Goal: Book appointment/travel/reservation

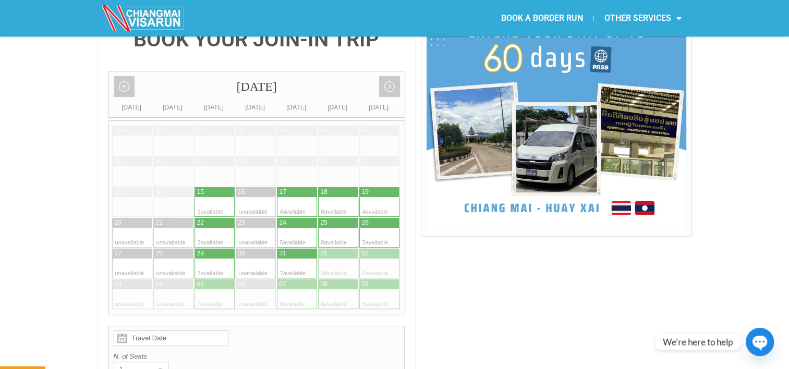
scroll to position [269, 0]
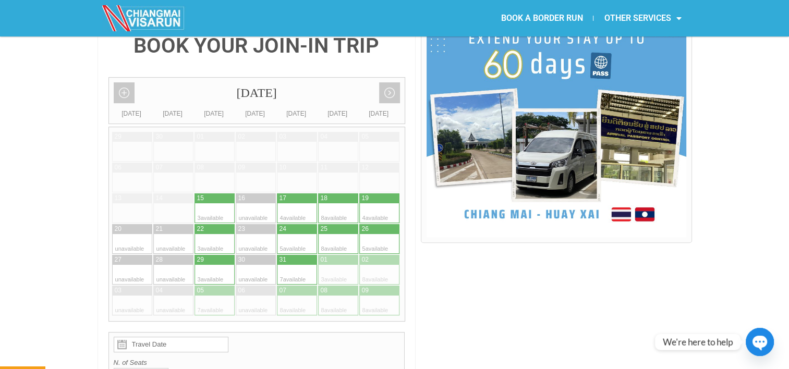
click at [293, 203] on div at bounding box center [287, 213] width 20 height 20
type input "[DATE]"
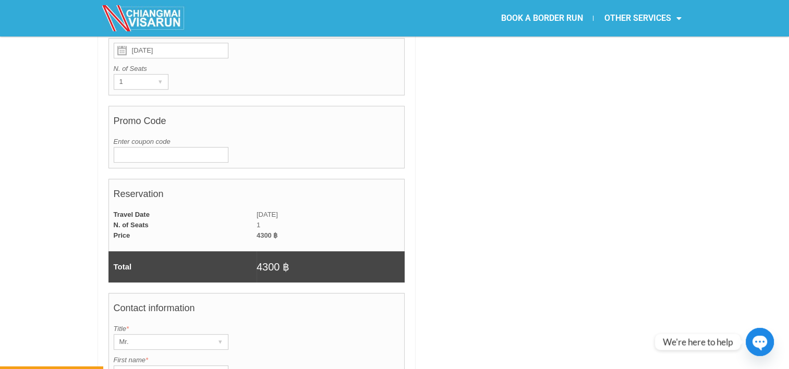
scroll to position [538, 0]
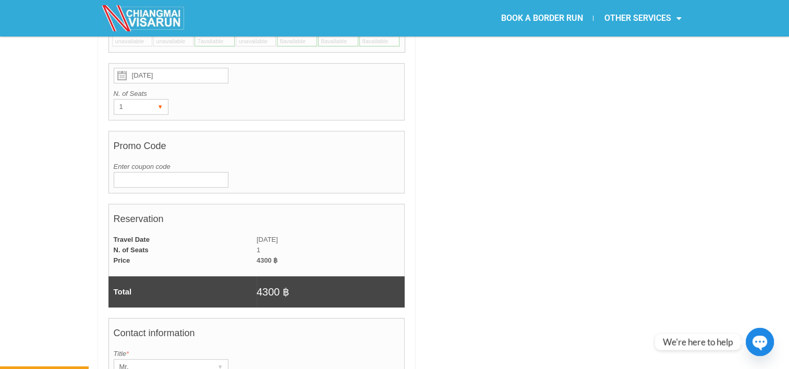
click at [159, 100] on div "▾" at bounding box center [160, 107] width 15 height 15
click at [129, 136] on li "2" at bounding box center [139, 144] width 50 height 16
radio input "true"
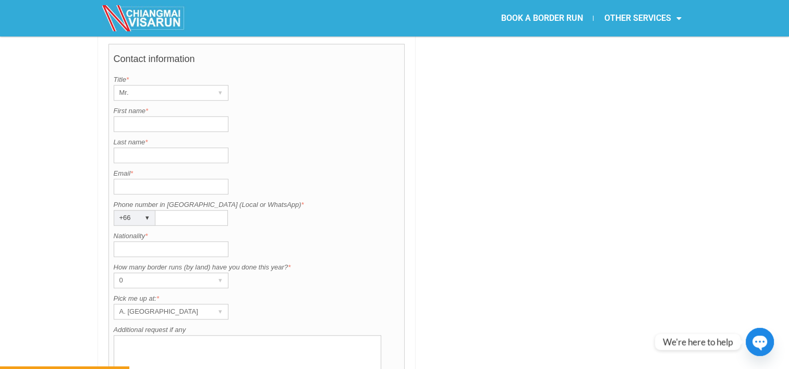
scroll to position [819, 0]
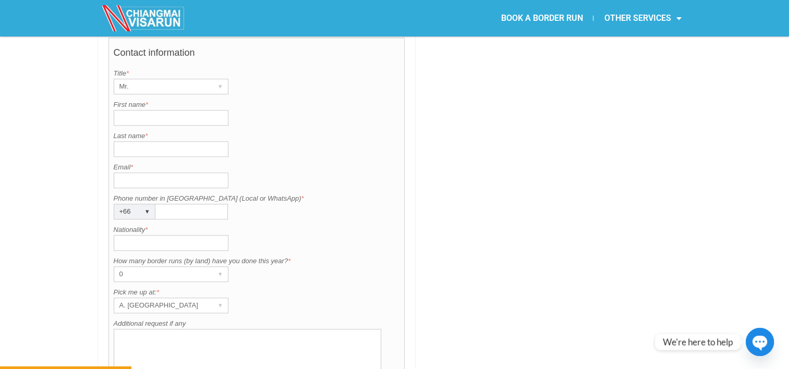
click at [124, 110] on input "First name *" at bounding box center [171, 118] width 115 height 16
type input "Yegor"
click at [130, 141] on input "Last name *" at bounding box center [171, 149] width 115 height 16
type input "Tsyba"
click at [127, 173] on input "Email *" at bounding box center [171, 181] width 115 height 16
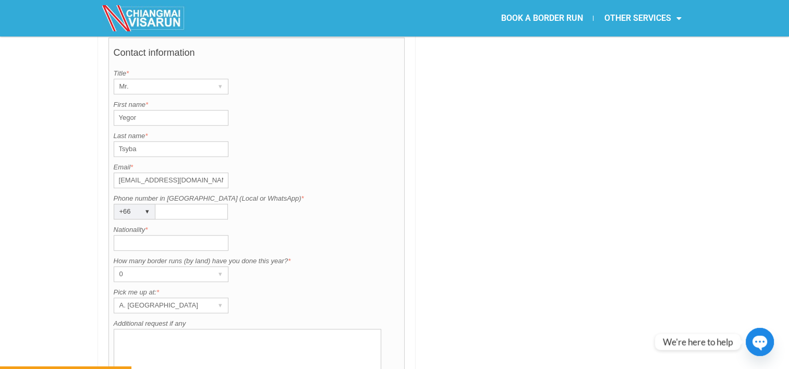
type input "[EMAIL_ADDRESS][DOMAIN_NAME]"
click at [159, 204] on input "Phone number in [GEOGRAPHIC_DATA] (Local or WhatsApp) *" at bounding box center [191, 212] width 72 height 16
type input "0948428708"
click at [127, 235] on input "Nationality *" at bounding box center [171, 243] width 115 height 16
type input "ukrainian"
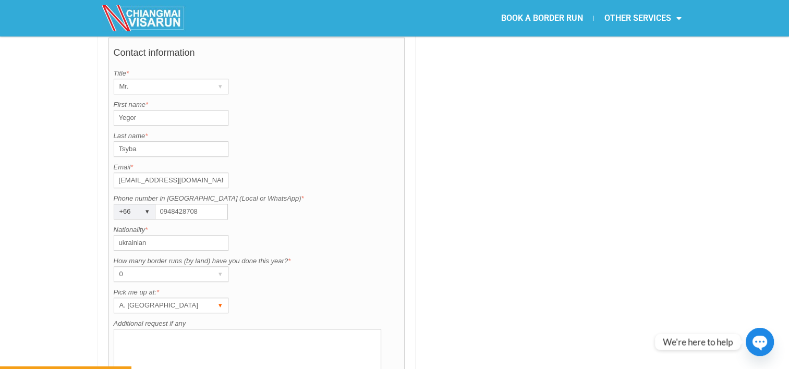
click at [173, 298] on div "A. [GEOGRAPHIC_DATA]" at bounding box center [161, 305] width 94 height 15
click at [241, 365] on textarea "Additional request if any" at bounding box center [248, 362] width 268 height 67
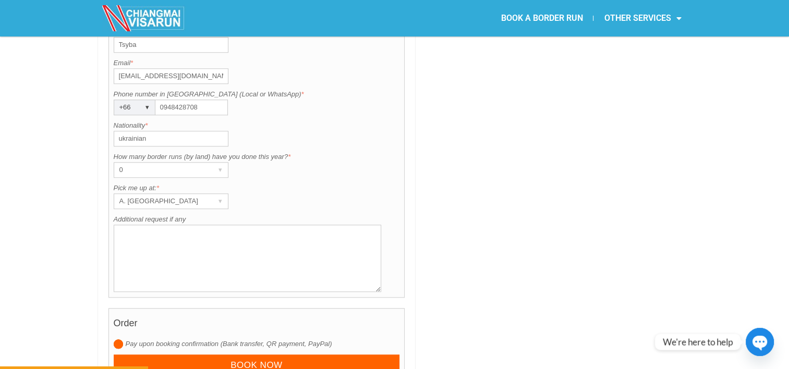
scroll to position [944, 0]
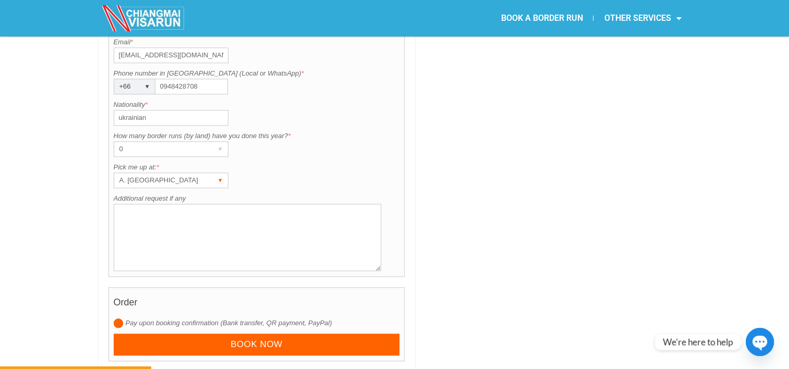
click at [223, 173] on div "▾" at bounding box center [220, 180] width 15 height 15
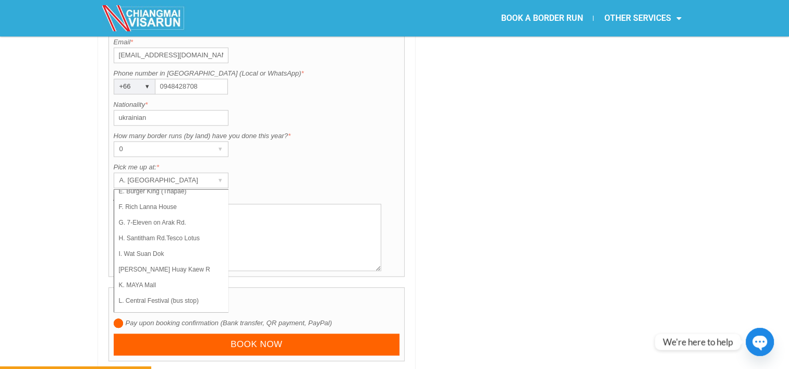
scroll to position [74, 0]
click at [192, 293] on li "L. Central Festival (bus stop)" at bounding box center [166, 301] width 104 height 16
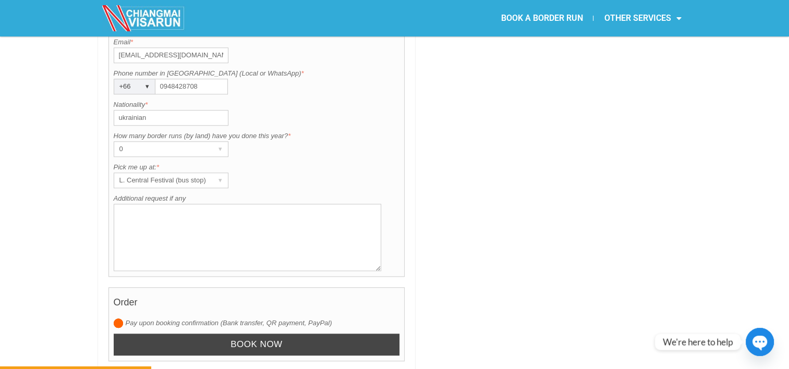
click at [257, 334] on input "Book now" at bounding box center [257, 345] width 286 height 22
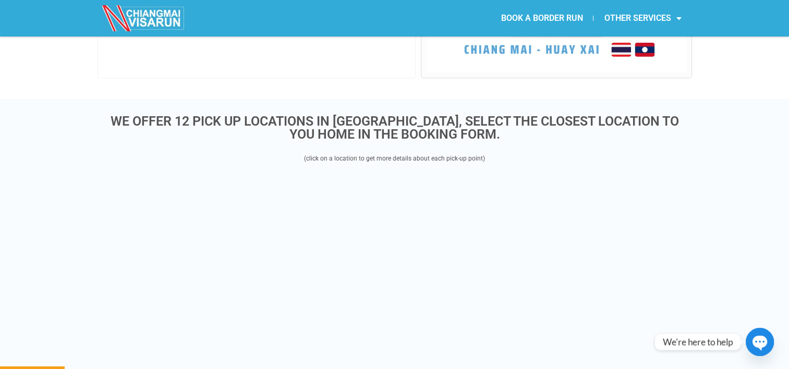
scroll to position [269, 0]
